Goal: Transaction & Acquisition: Book appointment/travel/reservation

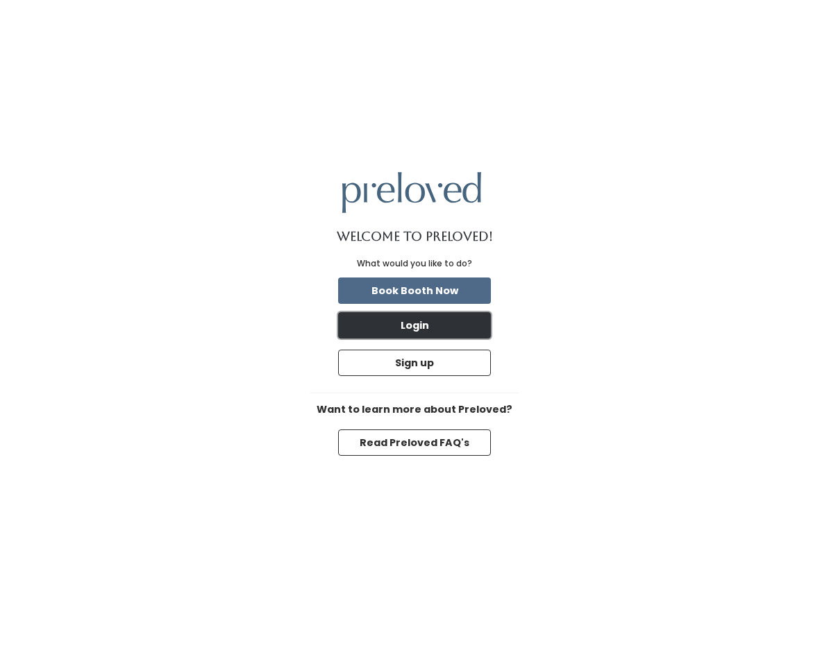
click at [414, 316] on button "Login" at bounding box center [414, 325] width 153 height 26
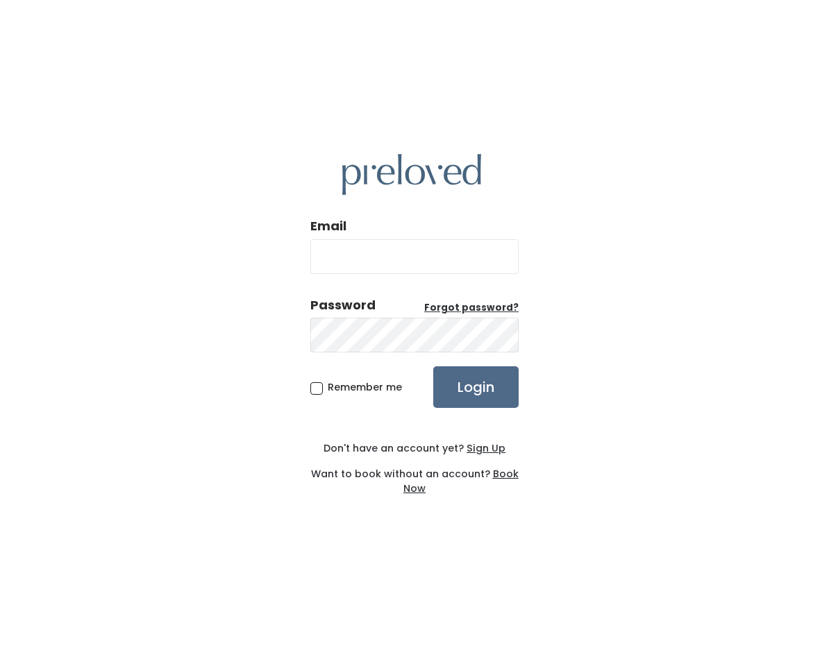
click at [343, 261] on input "Email" at bounding box center [414, 256] width 208 height 35
type input "kthack01@gmail.com"
click at [373, 354] on div "Password Forgot password?" at bounding box center [414, 325] width 208 height 59
click at [433, 366] on input "Login" at bounding box center [475, 387] width 85 height 42
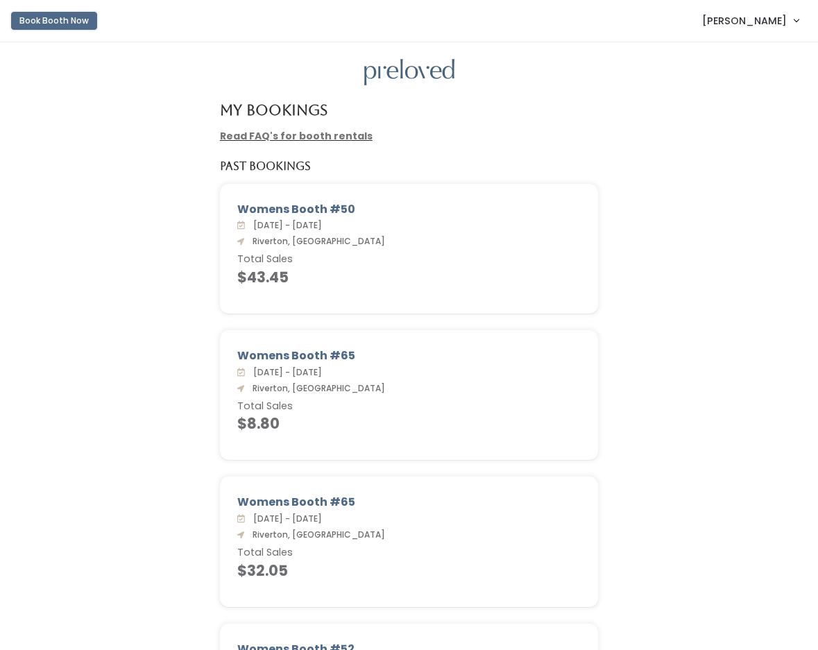
click at [68, 17] on button "Book Booth Now" at bounding box center [54, 21] width 86 height 18
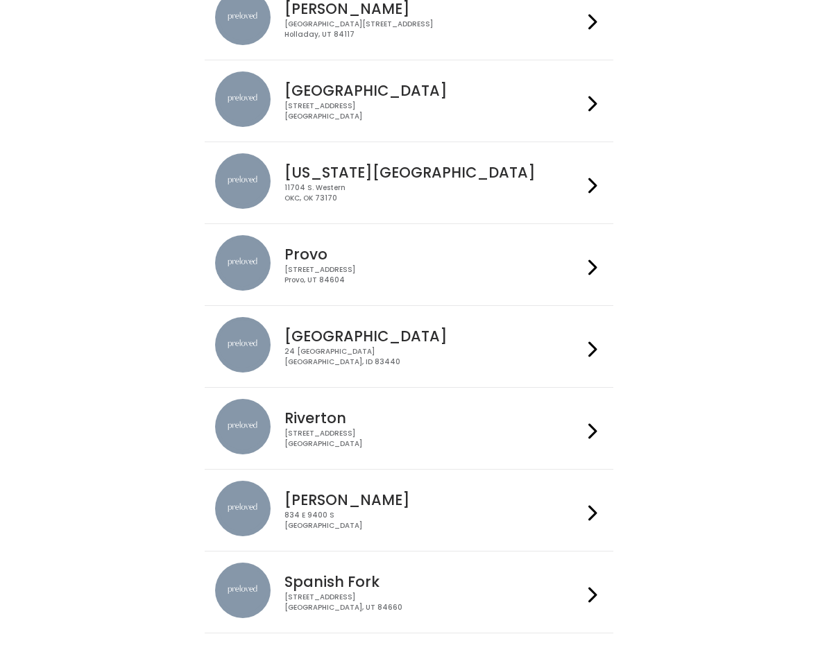
scroll to position [330, 0]
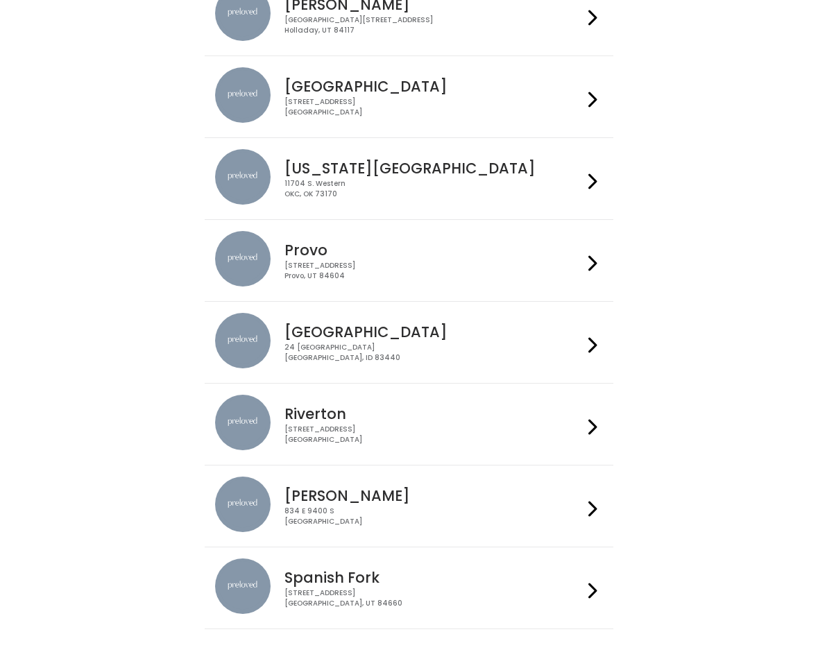
click at [333, 414] on h4 "Riverton" at bounding box center [434, 414] width 298 height 16
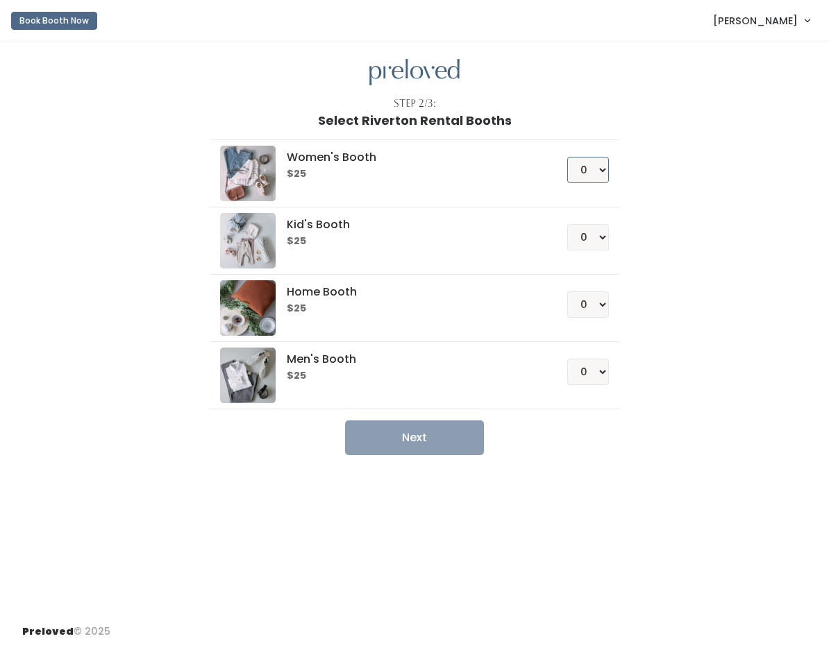
click at [582, 171] on select "0 1 2 3 4" at bounding box center [588, 170] width 42 height 26
click at [408, 253] on div "Kid's Booth $25 0 1 2 3 4" at bounding box center [414, 241] width 388 height 56
click at [587, 238] on select "0 1 2 3 4" at bounding box center [588, 237] width 42 height 26
select select "1"
click at [567, 224] on select "0 1 2 3 4" at bounding box center [588, 237] width 42 height 26
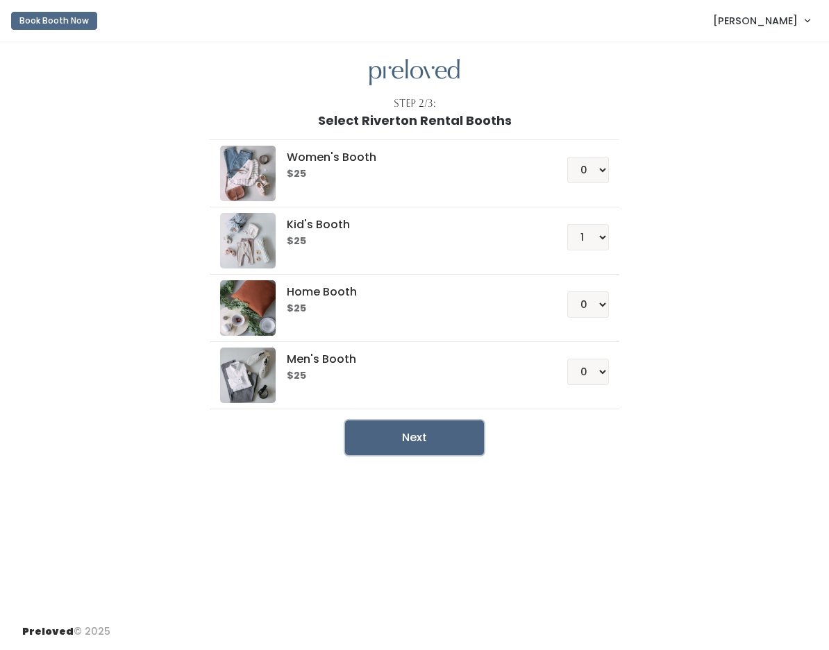
click at [420, 436] on button "Next" at bounding box center [414, 438] width 139 height 35
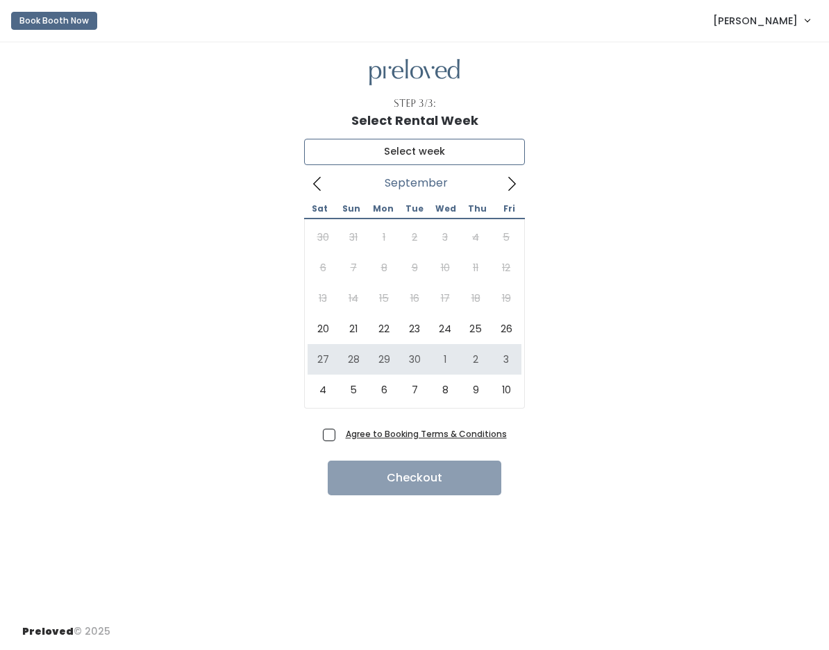
type input "[DATE] to [DATE]"
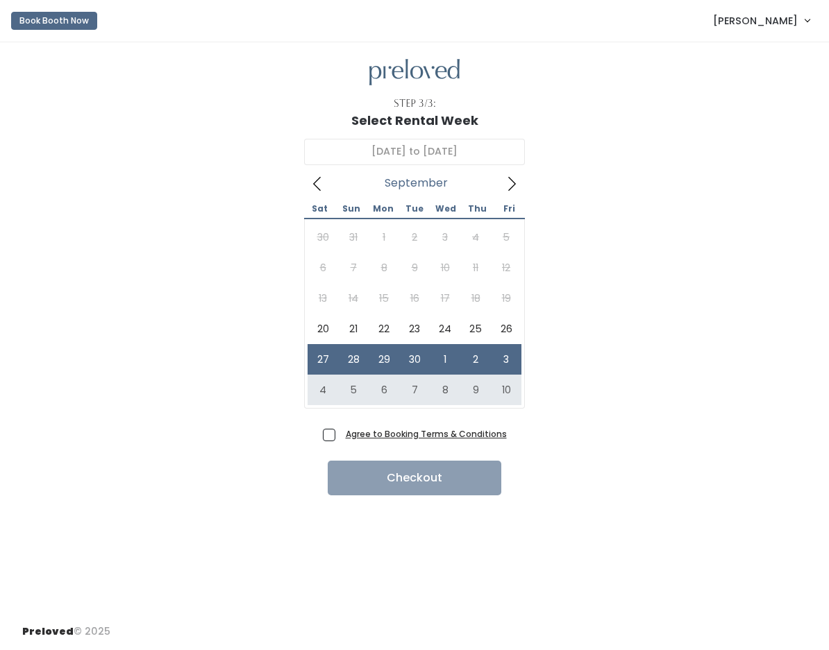
click at [340, 432] on span "Agree to Booking Terms & Conditions" at bounding box center [423, 434] width 167 height 14
click at [340, 432] on input "Agree to Booking Terms & Conditions" at bounding box center [344, 431] width 9 height 9
checkbox input "true"
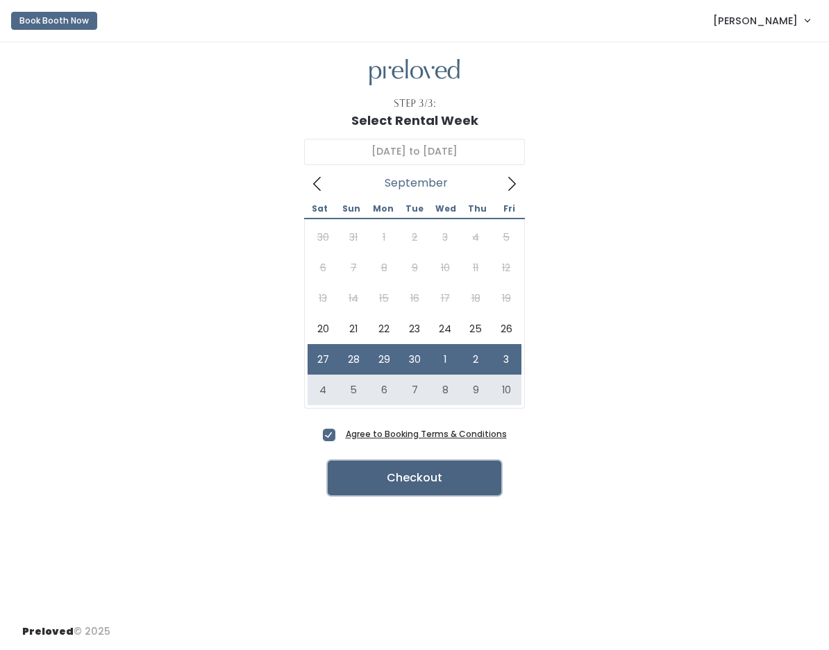
click at [366, 470] on button "Checkout" at bounding box center [414, 478] width 173 height 35
